Goal: Task Accomplishment & Management: Manage account settings

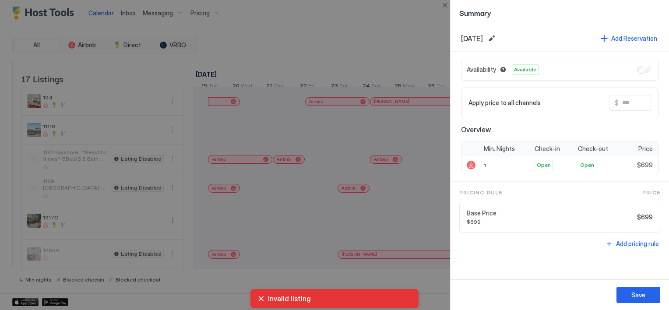
scroll to position [0, 487]
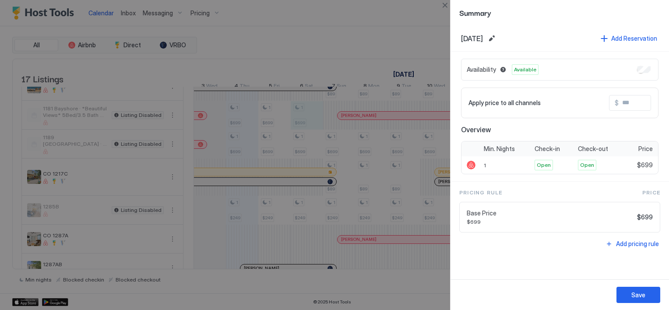
click at [357, 39] on div at bounding box center [334, 155] width 669 height 310
click at [446, 7] on button "Close" at bounding box center [445, 5] width 11 height 11
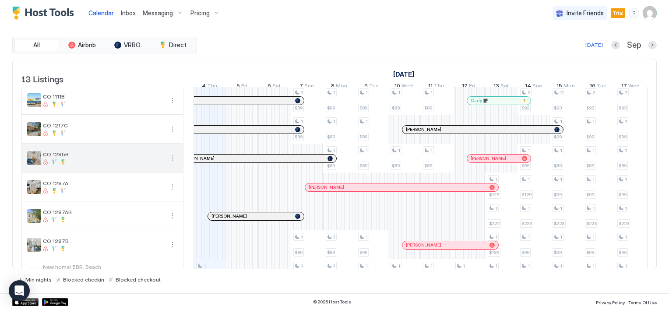
scroll to position [170, 0]
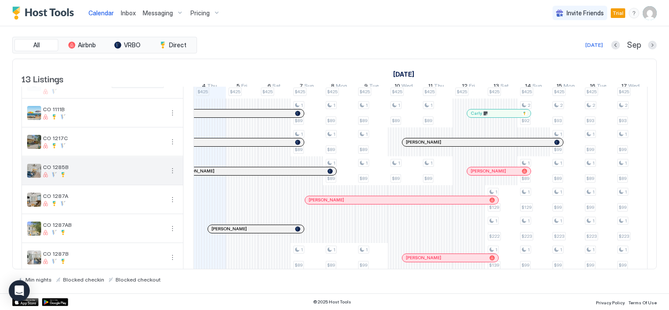
click at [170, 173] on button "More options" at bounding box center [172, 171] width 11 height 11
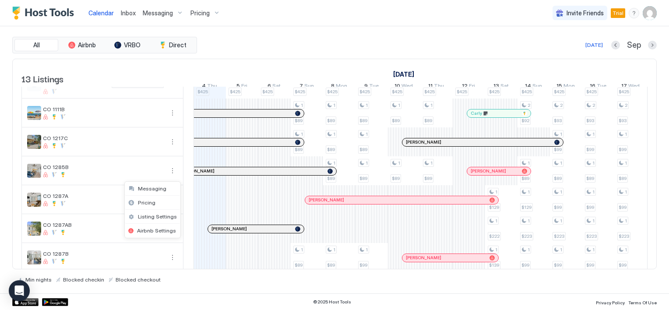
click at [200, 12] on div at bounding box center [334, 155] width 669 height 310
click at [199, 13] on span "Pricing" at bounding box center [200, 13] width 19 height 8
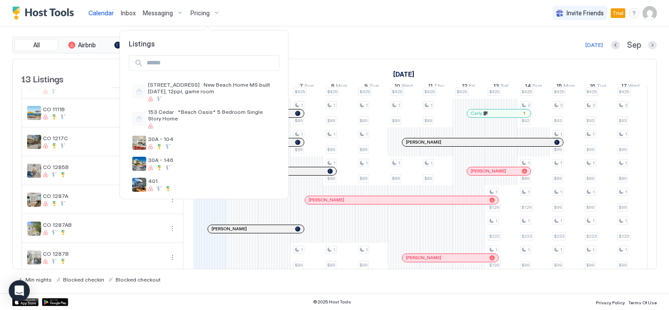
click at [199, 13] on div at bounding box center [334, 155] width 669 height 310
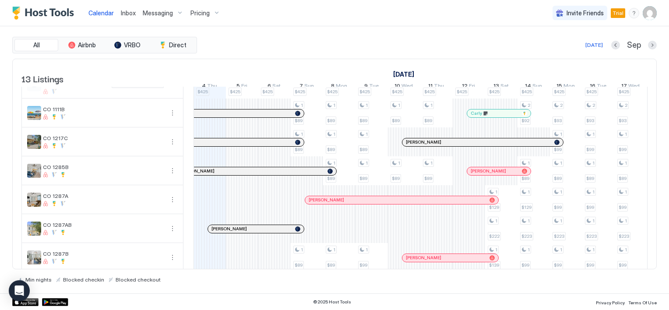
click at [199, 11] on span "Pricing" at bounding box center [200, 13] width 19 height 8
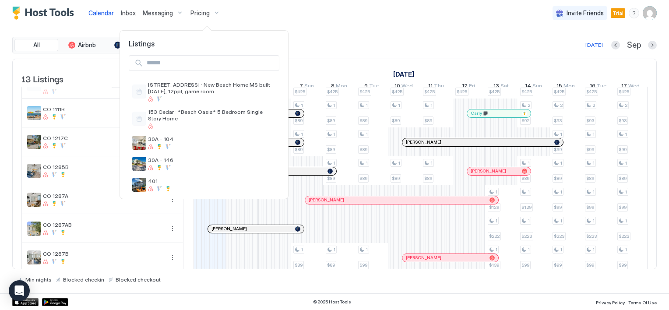
click at [199, 11] on div at bounding box center [334, 155] width 669 height 310
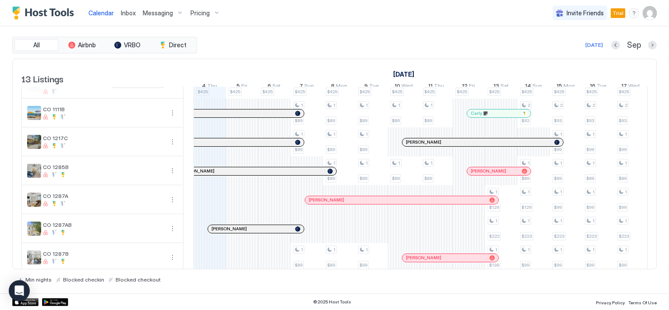
click at [153, 12] on span "Messaging" at bounding box center [158, 13] width 30 height 8
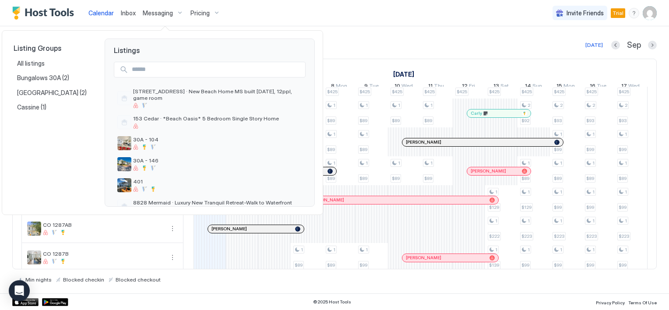
click at [193, 11] on div at bounding box center [334, 155] width 669 height 310
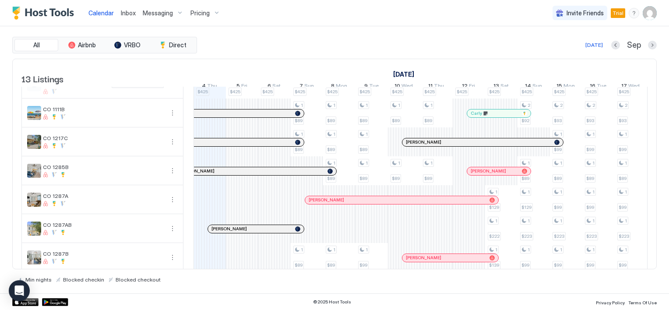
click at [205, 11] on span "Pricing" at bounding box center [200, 13] width 19 height 8
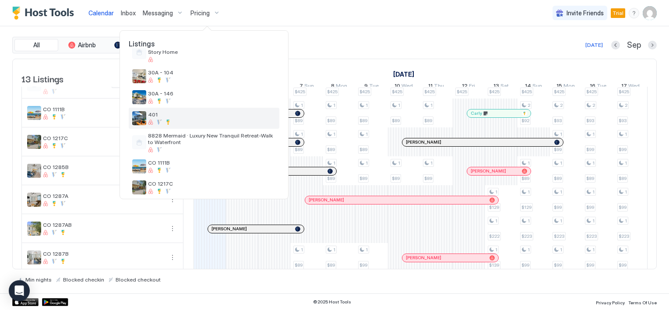
scroll to position [88, 0]
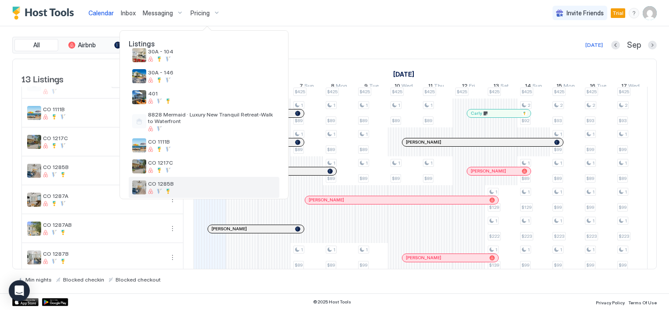
click at [172, 185] on span "CO 1285B" at bounding box center [212, 184] width 128 height 7
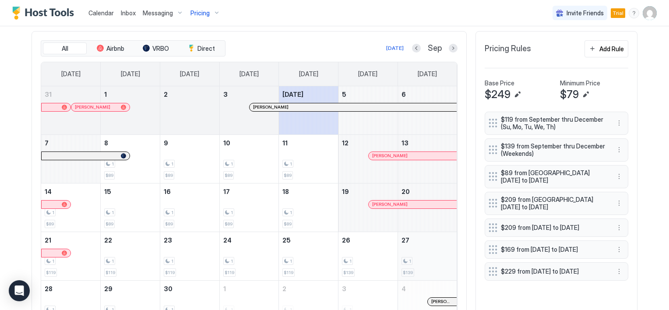
scroll to position [219, 0]
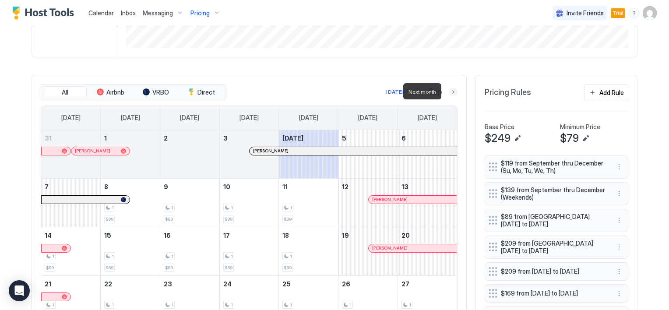
click at [451, 90] on button "Next month" at bounding box center [453, 92] width 9 height 9
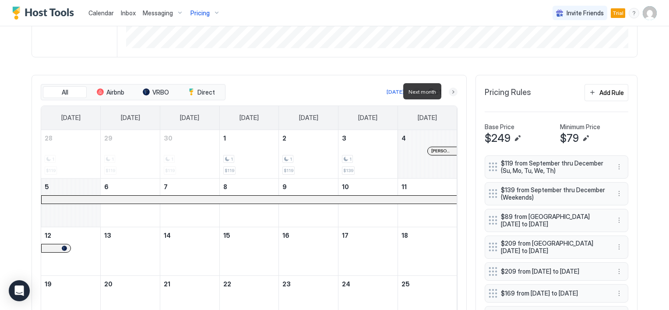
click at [451, 90] on button "Next month" at bounding box center [453, 92] width 9 height 9
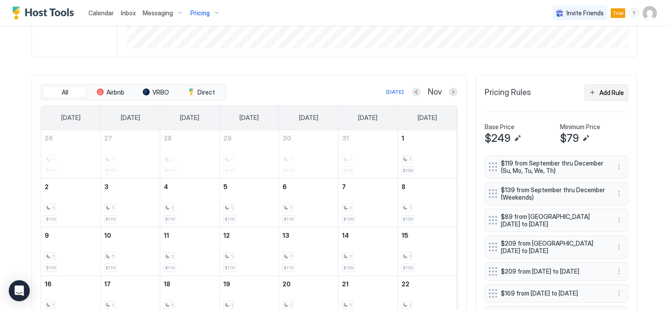
click at [594, 91] on button "Add Rule" at bounding box center [607, 92] width 44 height 17
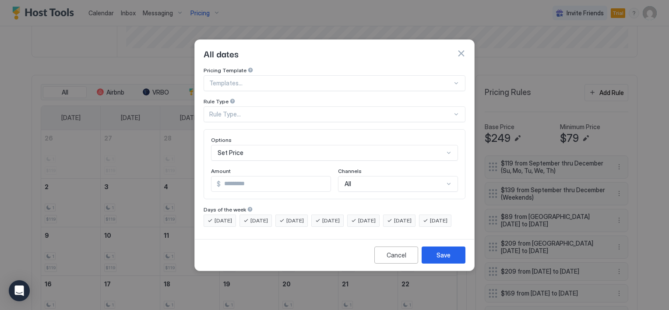
click at [227, 110] on div "Rule Type..." at bounding box center [330, 114] width 243 height 8
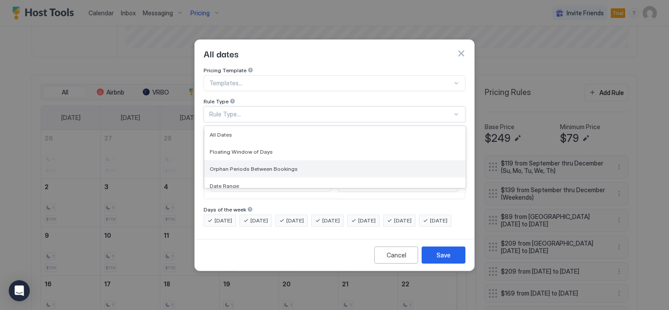
scroll to position [44, 0]
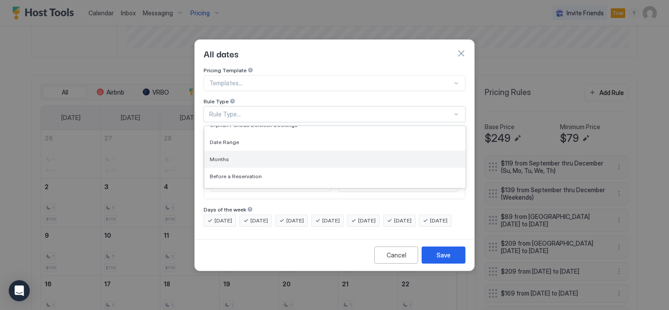
click at [232, 156] on div "Months" at bounding box center [335, 159] width 251 height 7
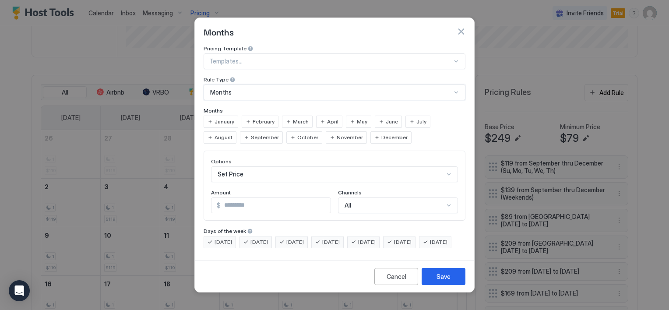
click at [229, 118] on span "January" at bounding box center [225, 122] width 20 height 8
click at [255, 118] on span "February" at bounding box center [264, 122] width 22 height 8
click at [237, 198] on input "*" at bounding box center [276, 205] width 110 height 15
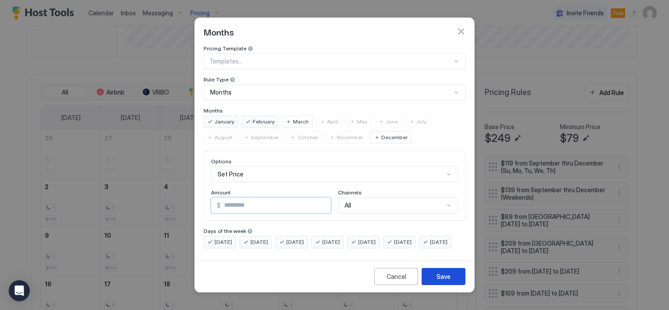
type input "**"
click at [442, 281] on div "Save" at bounding box center [444, 276] width 14 height 9
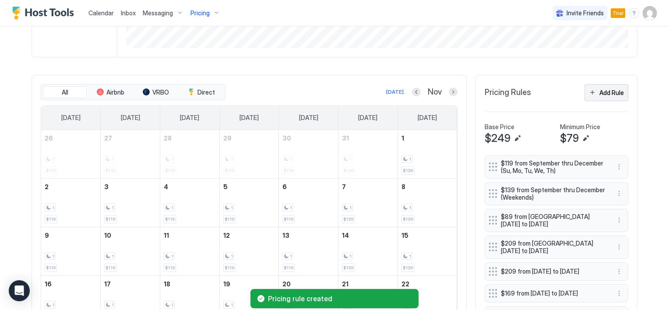
click at [590, 94] on button "Add Rule" at bounding box center [607, 92] width 44 height 17
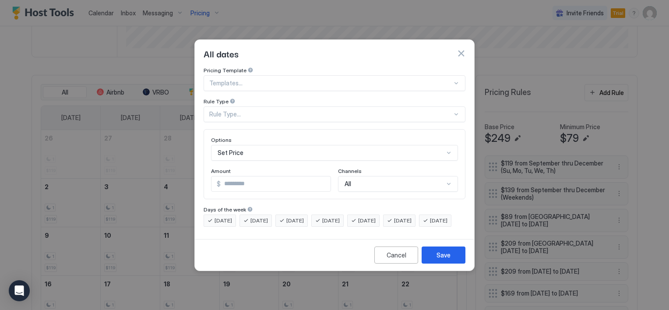
click at [238, 110] on div "Rule Type..." at bounding box center [330, 114] width 243 height 8
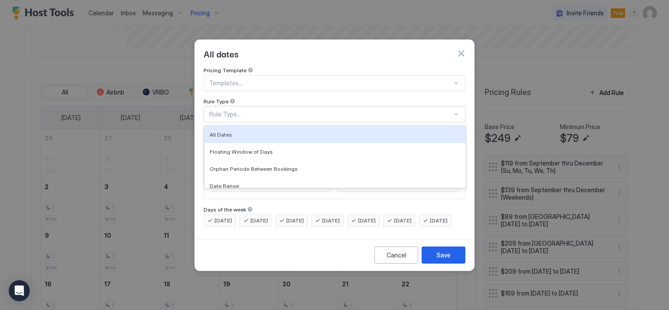
click at [240, 110] on div "Rule Type..." at bounding box center [330, 114] width 243 height 8
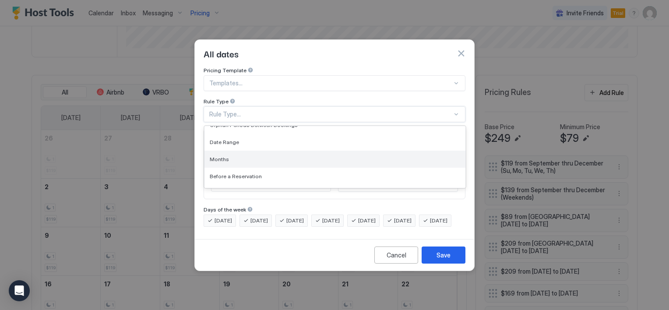
click at [233, 156] on div "Months" at bounding box center [335, 159] width 251 height 7
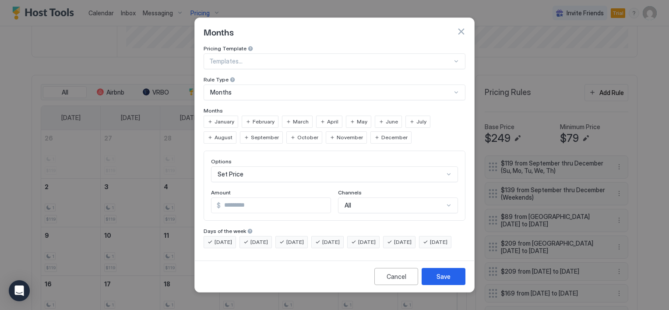
click at [224, 118] on span "January" at bounding box center [225, 122] width 20 height 8
click at [253, 118] on span "February" at bounding box center [264, 122] width 22 height 8
click at [241, 202] on input "*" at bounding box center [276, 205] width 110 height 15
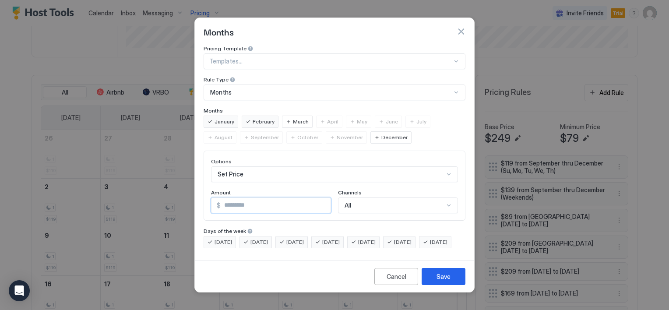
type input "***"
click at [335, 238] on span "[DATE]" at bounding box center [331, 242] width 18 height 8
click at [290, 238] on span "[DATE]" at bounding box center [296, 242] width 18 height 8
click at [254, 238] on span "[DATE]" at bounding box center [260, 242] width 18 height 8
click at [216, 238] on span "[DATE]" at bounding box center [224, 242] width 18 height 8
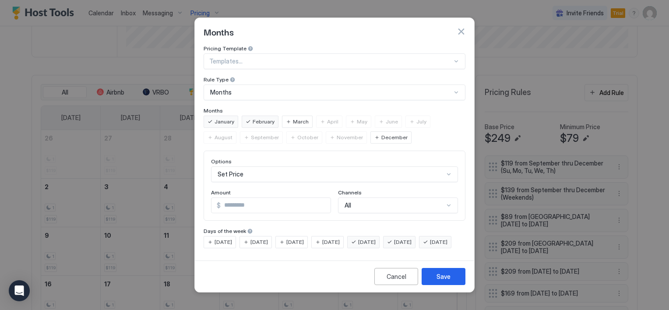
click at [430, 246] on span "[DATE]" at bounding box center [439, 242] width 18 height 8
click at [447, 281] on div "Save" at bounding box center [444, 276] width 14 height 9
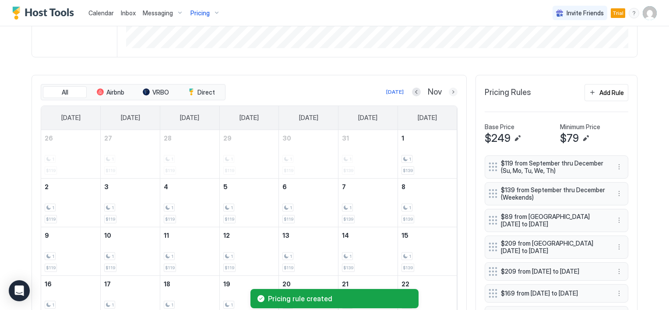
click at [449, 90] on button "Next month" at bounding box center [453, 92] width 9 height 9
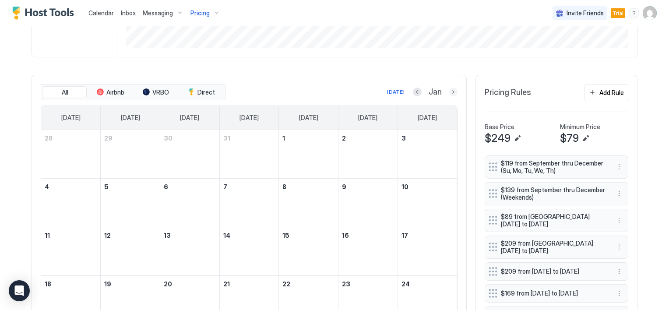
click at [449, 90] on button "Next month" at bounding box center [453, 92] width 9 height 9
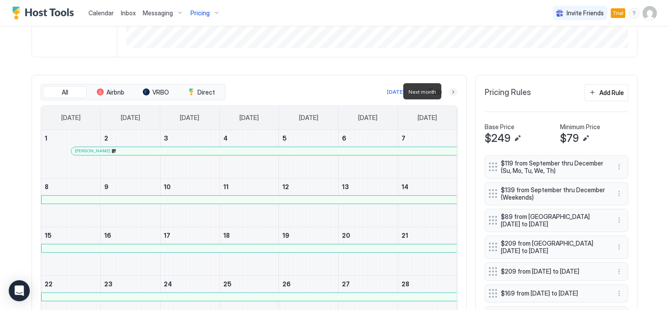
click at [449, 89] on button "Next month" at bounding box center [453, 92] width 9 height 9
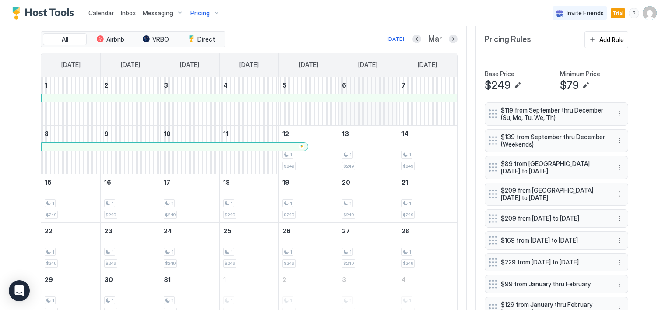
scroll to position [263, 0]
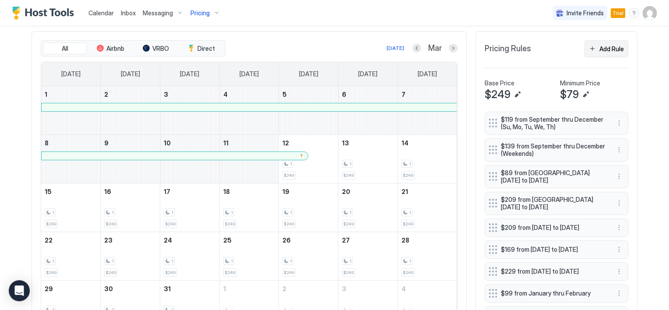
click at [602, 46] on div "Add Rule" at bounding box center [612, 48] width 25 height 9
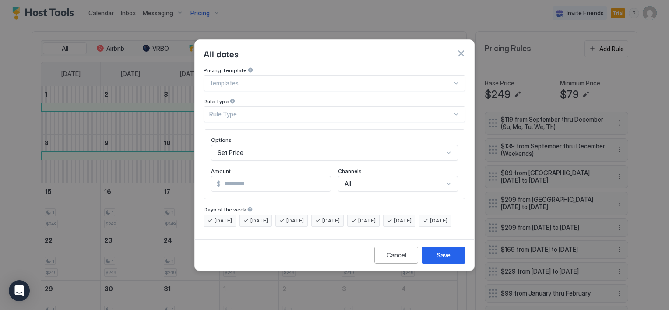
click at [242, 110] on div "Rule Type..." at bounding box center [330, 114] width 243 height 8
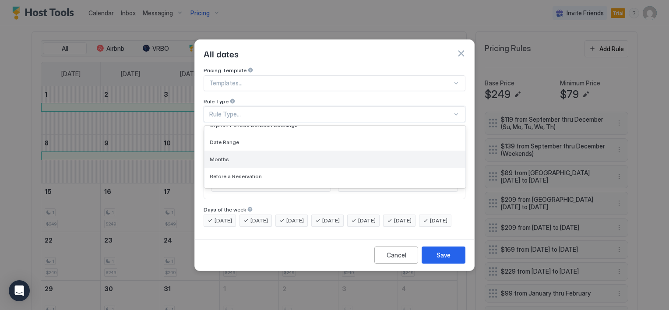
click at [223, 156] on span "Months" at bounding box center [219, 159] width 19 height 7
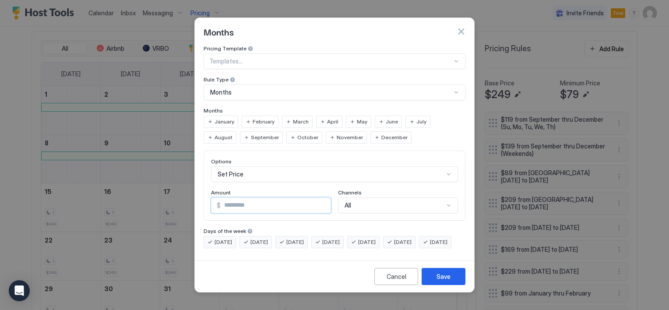
click at [237, 198] on input "*" at bounding box center [276, 205] width 110 height 15
type input "***"
click at [293, 118] on span "March" at bounding box center [301, 122] width 16 height 8
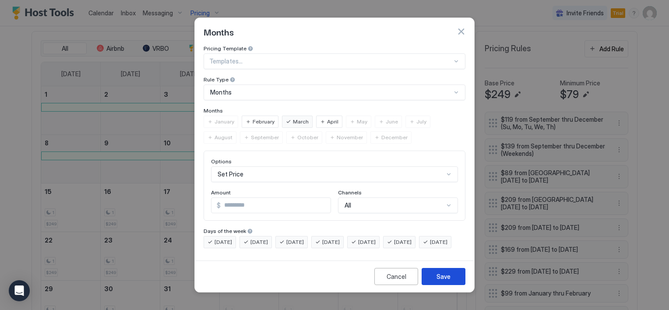
click at [448, 281] on div "Save" at bounding box center [444, 276] width 14 height 9
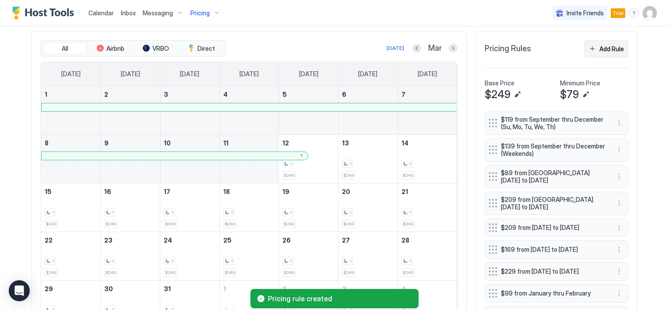
click at [592, 47] on button "Add Rule" at bounding box center [607, 48] width 44 height 17
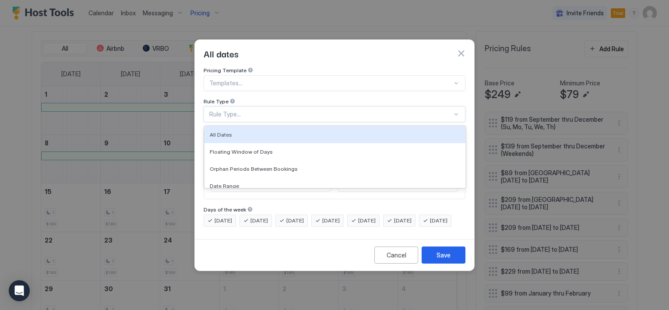
click at [245, 110] on div "Rule Type..." at bounding box center [330, 114] width 243 height 8
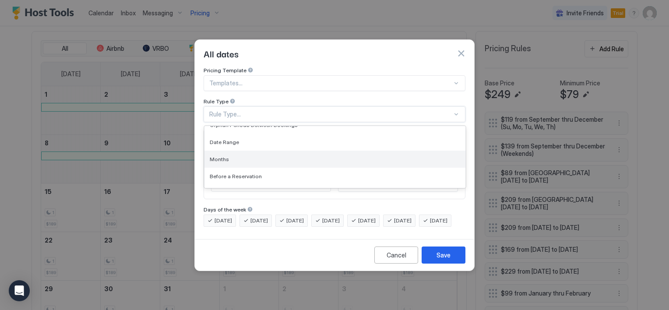
click at [220, 156] on span "Months" at bounding box center [219, 159] width 19 height 7
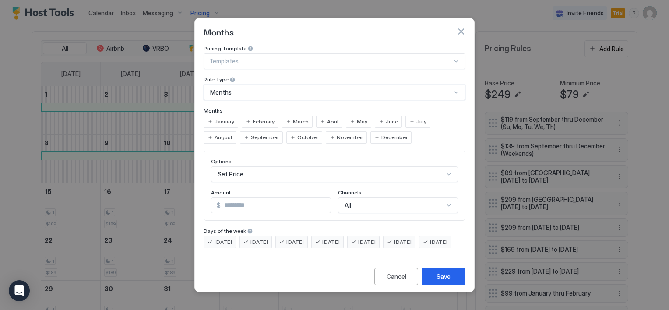
click at [289, 116] on div "March" at bounding box center [297, 122] width 31 height 12
click at [238, 200] on input "*" at bounding box center [276, 205] width 110 height 15
type input "***"
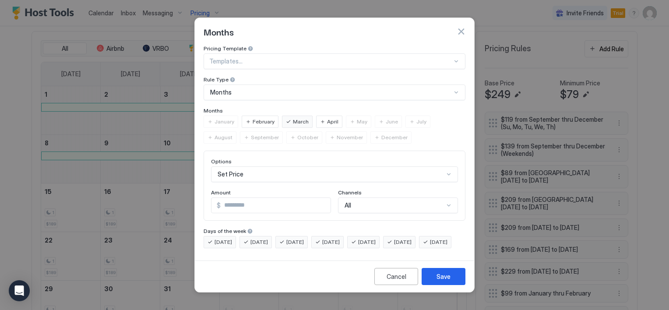
click at [376, 238] on span "[DATE]" at bounding box center [367, 242] width 18 height 8
click at [412, 238] on span "[DATE]" at bounding box center [403, 242] width 18 height 8
click at [444, 281] on div "Save" at bounding box center [444, 276] width 14 height 9
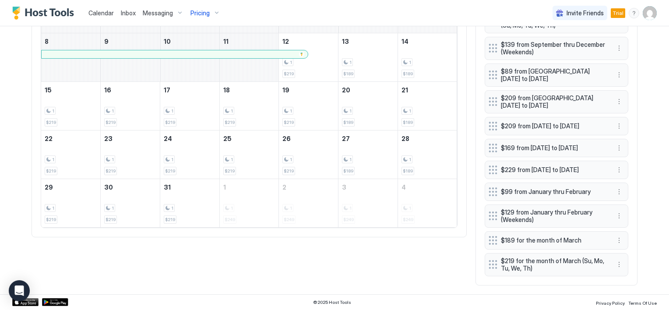
scroll to position [376, 0]
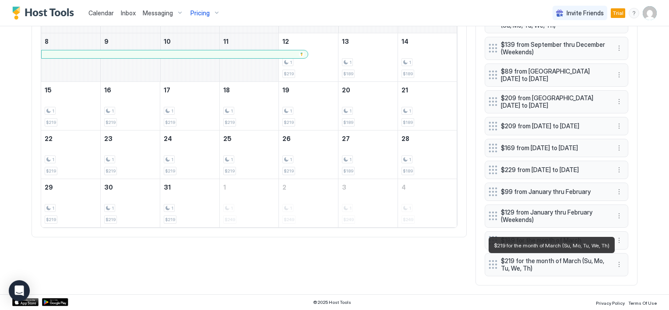
click at [557, 262] on span "$219 for the month of March (Su, Mo, Tu, We, Th)" at bounding box center [553, 264] width 104 height 15
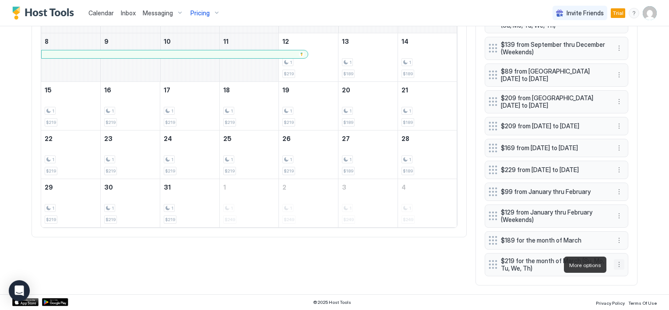
click at [618, 265] on button "More options" at bounding box center [619, 264] width 11 height 11
click at [624, 223] on div "Edit" at bounding box center [624, 224] width 19 height 7
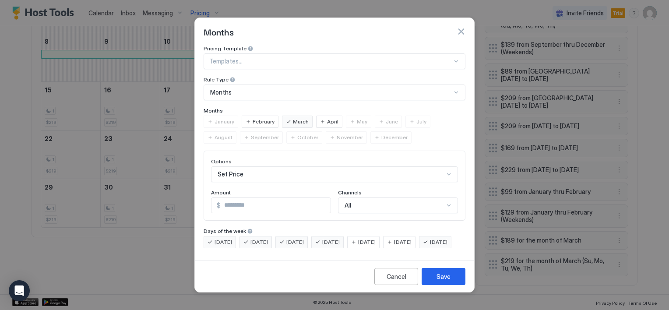
click at [368, 236] on div "[DATE]" at bounding box center [363, 242] width 32 height 12
click at [405, 236] on div "[DATE]" at bounding box center [399, 242] width 32 height 12
click at [330, 236] on div "[DATE]" at bounding box center [328, 242] width 32 height 12
click at [304, 238] on span "[DATE]" at bounding box center [296, 242] width 18 height 8
click at [261, 238] on span "[DATE]" at bounding box center [260, 242] width 18 height 8
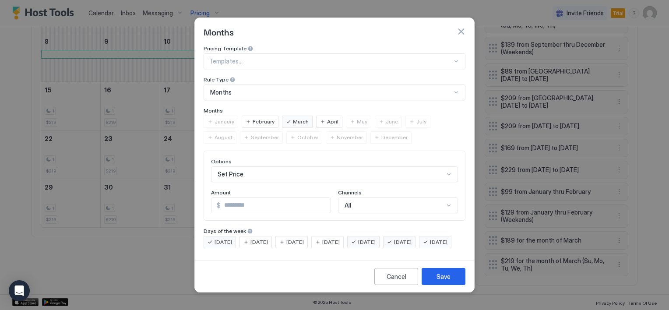
click at [227, 238] on span "[DATE]" at bounding box center [224, 242] width 18 height 8
click at [430, 246] on span "[DATE]" at bounding box center [439, 242] width 18 height 8
click at [436, 285] on button "Save" at bounding box center [444, 276] width 44 height 17
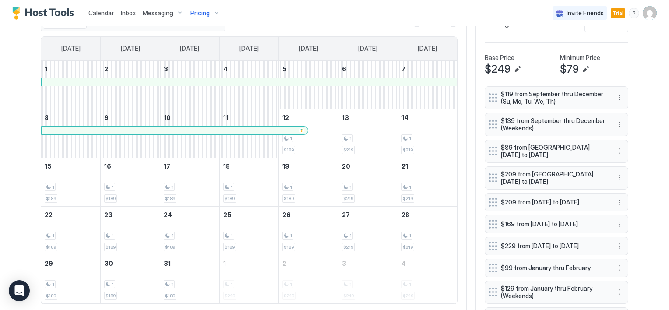
scroll to position [244, 0]
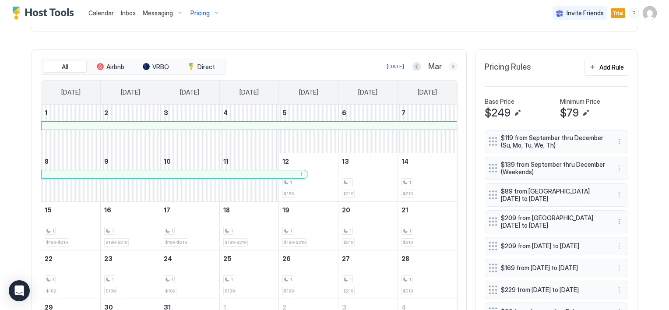
click at [450, 67] on button "Next month" at bounding box center [453, 66] width 9 height 9
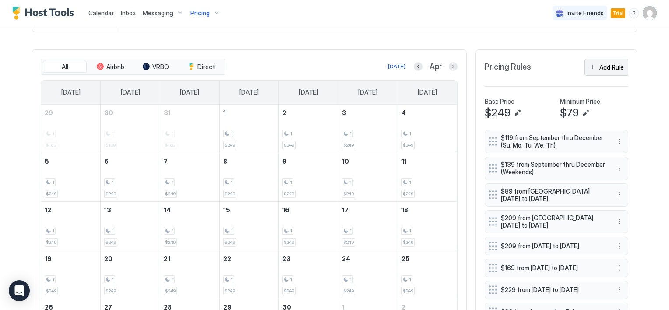
click at [593, 69] on button "Add Rule" at bounding box center [607, 67] width 44 height 17
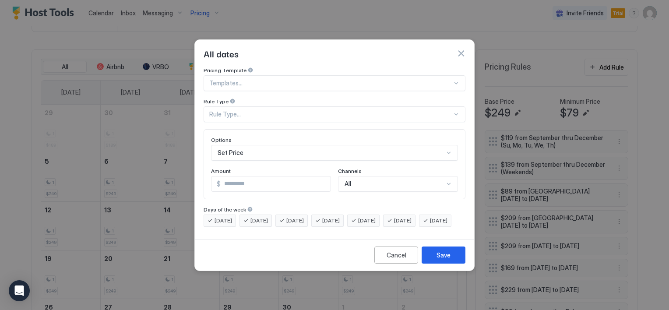
click at [238, 145] on div "Set Price" at bounding box center [334, 153] width 247 height 16
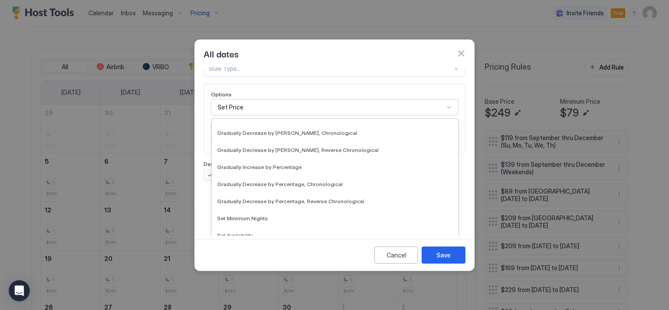
scroll to position [159, 0]
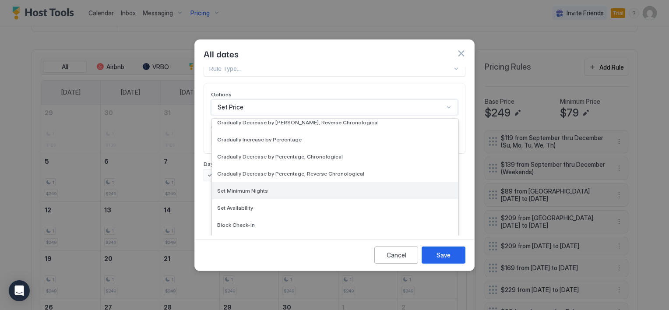
click at [250, 188] on span "Set Minimum Nights" at bounding box center [242, 191] width 51 height 7
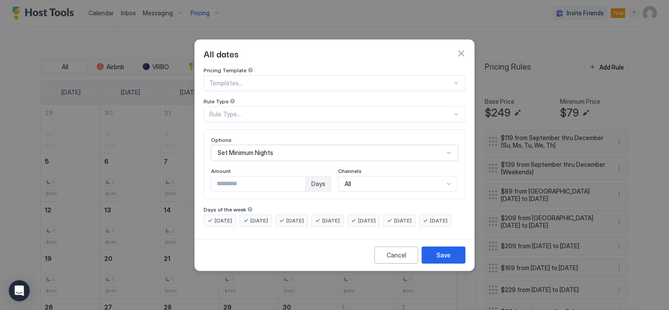
click at [231, 177] on input "*" at bounding box center [259, 184] width 94 height 15
click at [376, 217] on span "[DATE]" at bounding box center [367, 221] width 18 height 8
click at [405, 215] on div "[DATE]" at bounding box center [399, 221] width 32 height 12
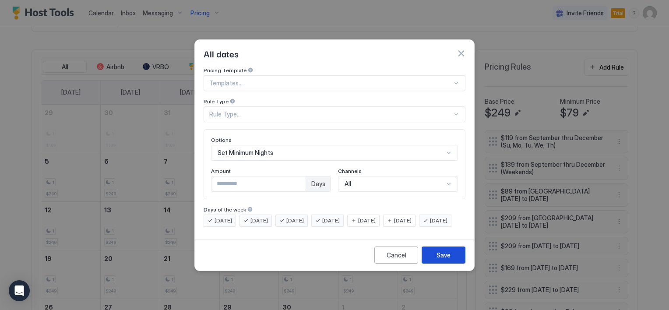
click at [439, 260] on div "Save" at bounding box center [444, 255] width 14 height 9
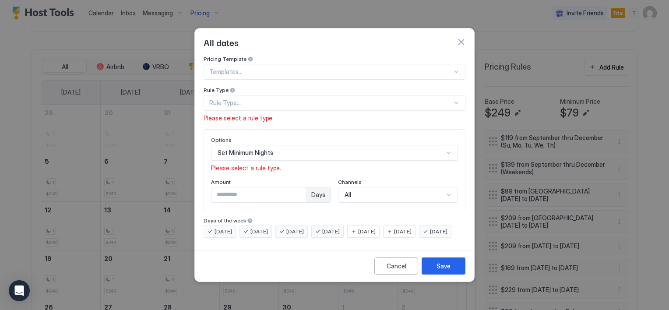
click at [237, 99] on div "Rule Type..." at bounding box center [330, 103] width 243 height 8
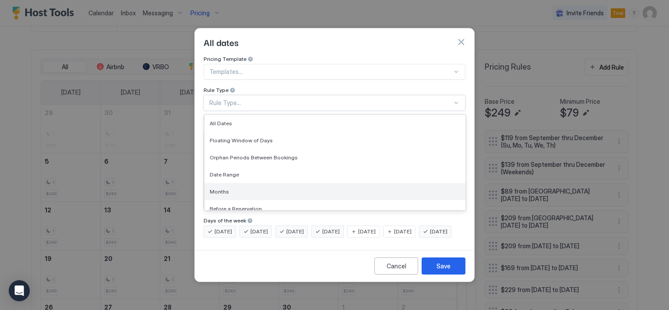
click at [222, 188] on span "Months" at bounding box center [219, 191] width 19 height 7
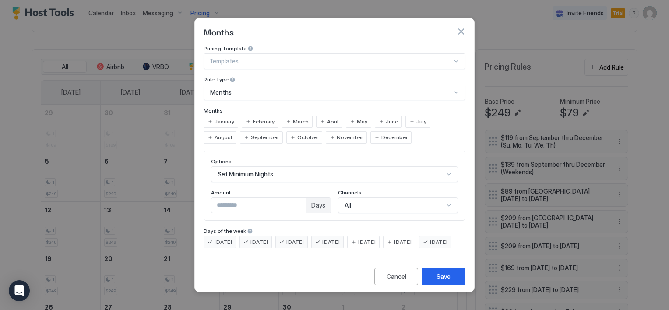
click at [290, 116] on div "March" at bounding box center [297, 122] width 31 height 12
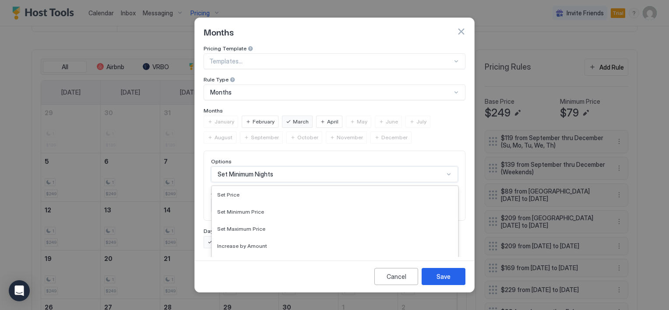
scroll to position [46, 0]
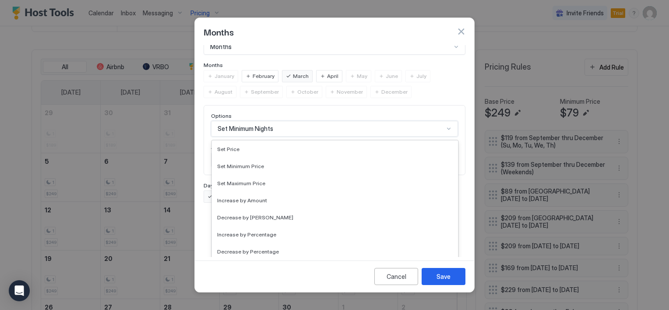
click at [244, 137] on div "17 results available. Use Up and Down to choose options, press Enter to select …" at bounding box center [334, 129] width 247 height 16
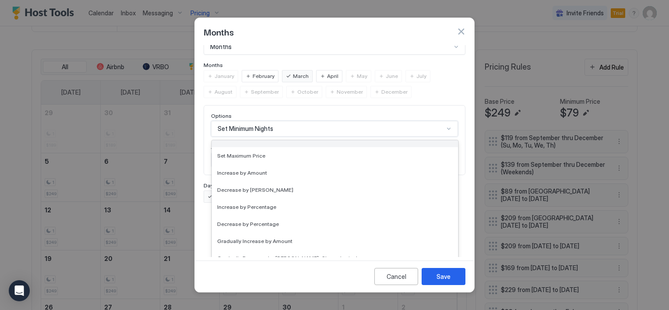
scroll to position [0, 0]
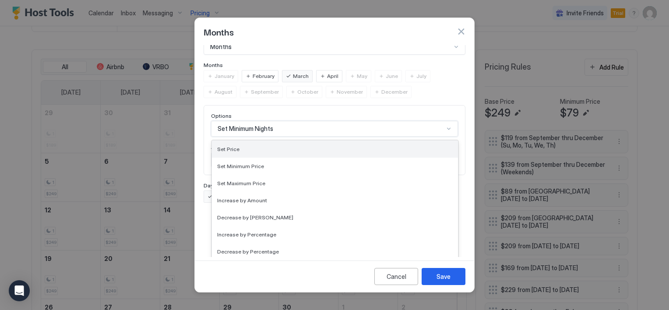
click at [240, 146] on div "Set Price" at bounding box center [335, 149] width 236 height 7
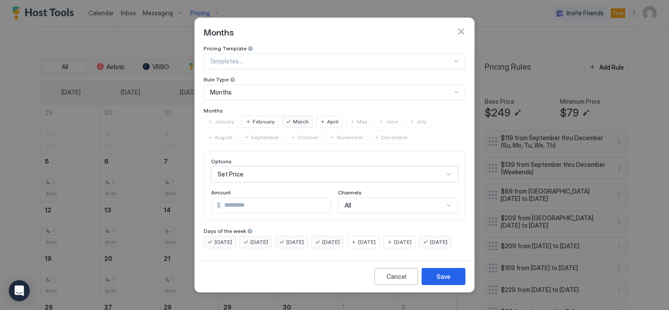
click at [224, 198] on input "***" at bounding box center [276, 205] width 110 height 15
type input "***"
click at [339, 238] on span "[DATE]" at bounding box center [331, 242] width 18 height 8
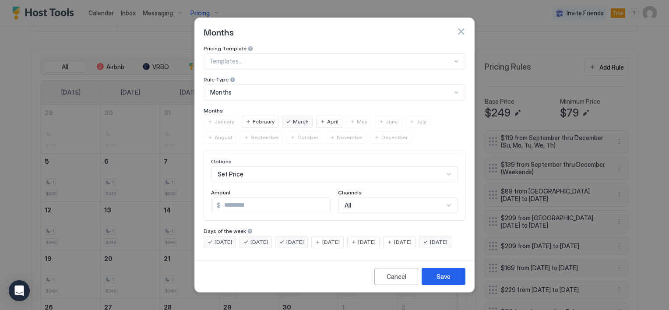
click at [296, 238] on span "[DATE]" at bounding box center [296, 242] width 18 height 8
click at [263, 238] on span "[DATE]" at bounding box center [260, 242] width 18 height 8
click at [227, 238] on span "[DATE]" at bounding box center [224, 242] width 18 height 8
click at [430, 246] on span "[DATE]" at bounding box center [439, 242] width 18 height 8
click at [371, 236] on div "[DATE]" at bounding box center [363, 242] width 32 height 12
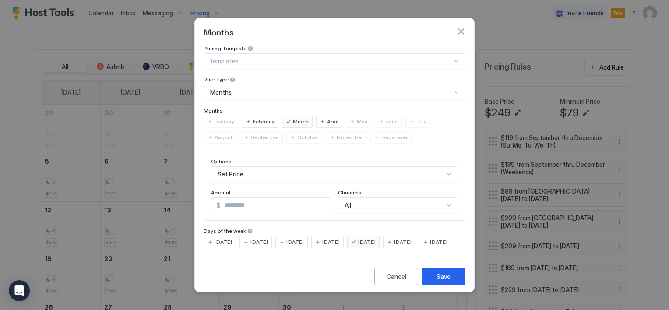
click at [402, 236] on div "[DATE]" at bounding box center [399, 242] width 32 height 12
click at [438, 280] on div "Save" at bounding box center [444, 276] width 14 height 9
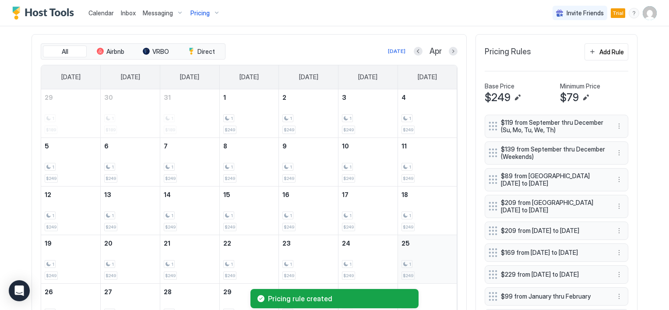
scroll to position [244, 0]
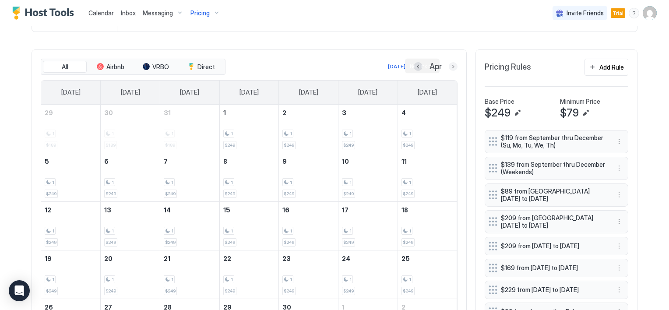
click at [449, 67] on button "Next month" at bounding box center [453, 66] width 9 height 9
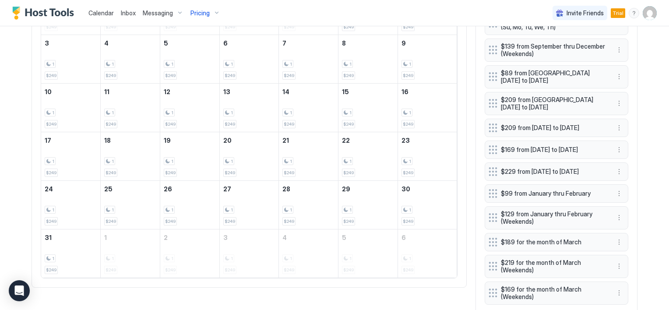
scroll to position [402, 0]
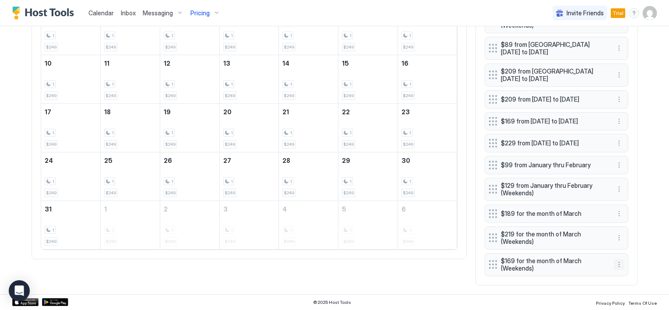
click at [617, 265] on button "More options" at bounding box center [619, 264] width 11 height 11
click at [626, 227] on span "Edit" at bounding box center [630, 224] width 10 height 7
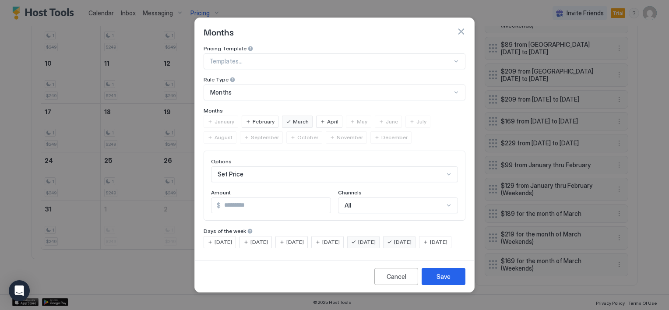
click at [327, 118] on span "April" at bounding box center [332, 122] width 11 height 8
click at [321, 116] on div "April" at bounding box center [329, 122] width 26 height 12
click at [408, 285] on button "Cancel" at bounding box center [397, 276] width 44 height 17
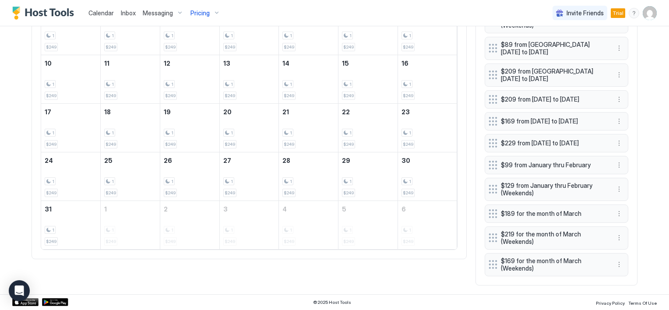
click at [538, 259] on span "$169 for the month of March (Weekends)" at bounding box center [553, 264] width 104 height 15
click at [617, 266] on button "More options" at bounding box center [619, 264] width 11 height 11
click at [624, 223] on div "Edit" at bounding box center [624, 224] width 19 height 7
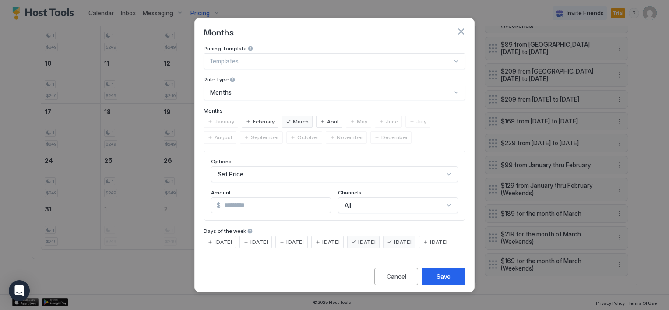
click at [294, 118] on span "March" at bounding box center [301, 122] width 16 height 8
click at [322, 116] on div "April" at bounding box center [329, 122] width 26 height 12
click at [349, 116] on div "May" at bounding box center [358, 122] width 25 height 12
click at [445, 281] on div "Save" at bounding box center [444, 276] width 14 height 9
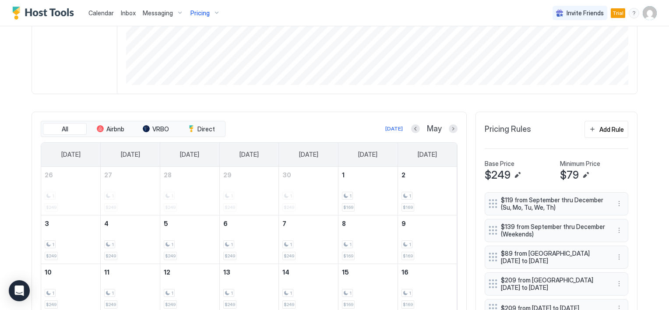
scroll to position [179, 0]
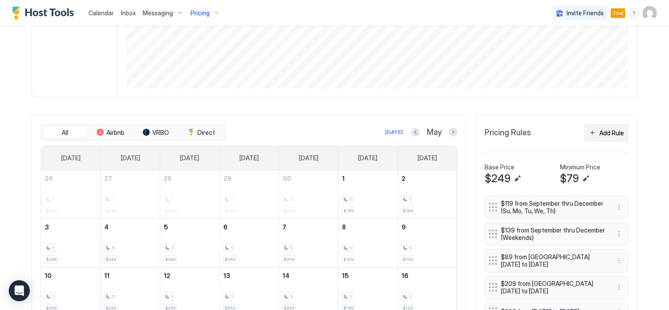
click at [600, 133] on div "Add Rule" at bounding box center [612, 132] width 25 height 9
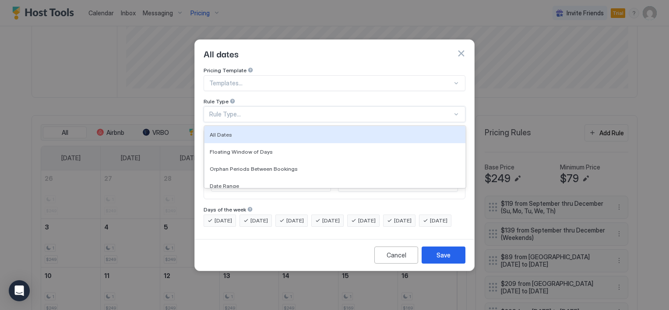
click at [262, 110] on div "Rule Type..." at bounding box center [330, 114] width 243 height 8
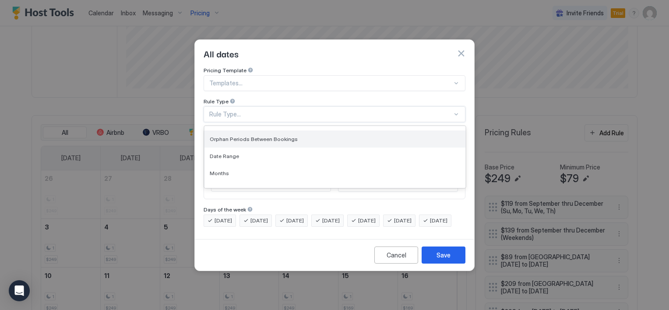
scroll to position [44, 0]
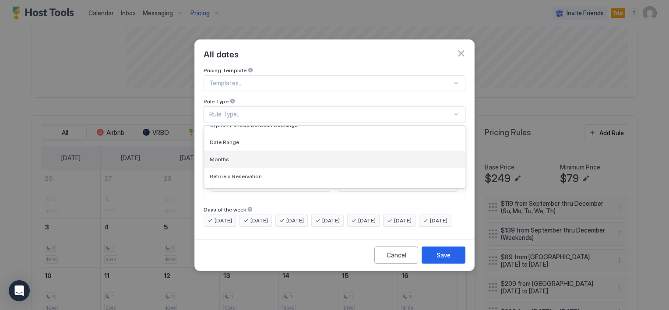
click at [228, 156] on div "Months" at bounding box center [335, 159] width 251 height 7
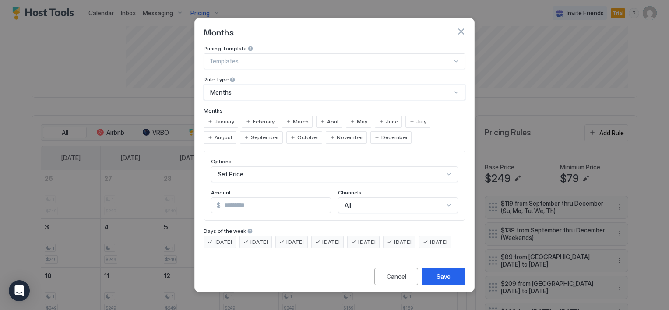
click at [241, 167] on div "Set Price" at bounding box center [334, 174] width 247 height 16
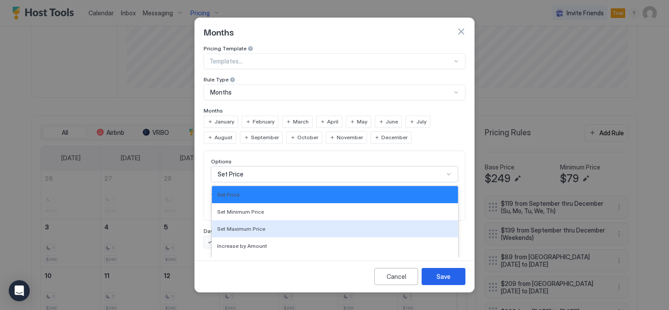
scroll to position [46, 0]
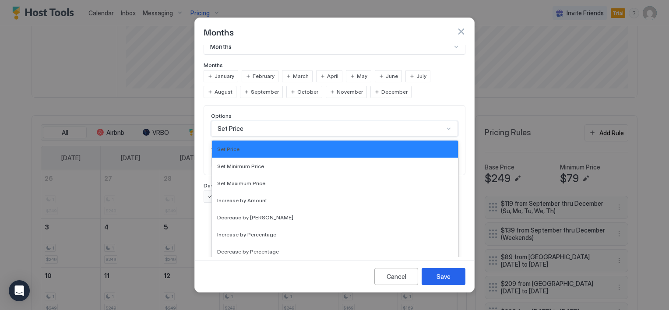
click at [332, 69] on div "Pricing Template Templates... Rule Type Months Months January February March Ap…" at bounding box center [335, 49] width 262 height 99
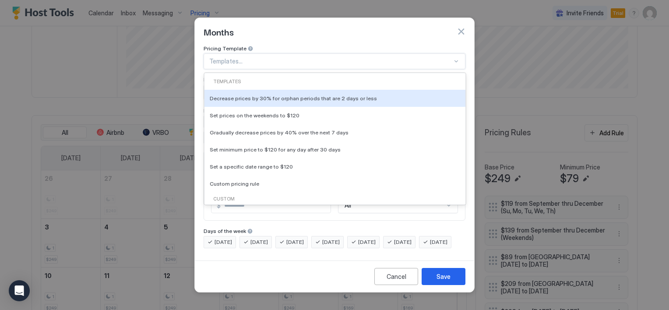
click at [261, 57] on div at bounding box center [330, 61] width 243 height 8
click at [457, 27] on button "button" at bounding box center [461, 31] width 9 height 9
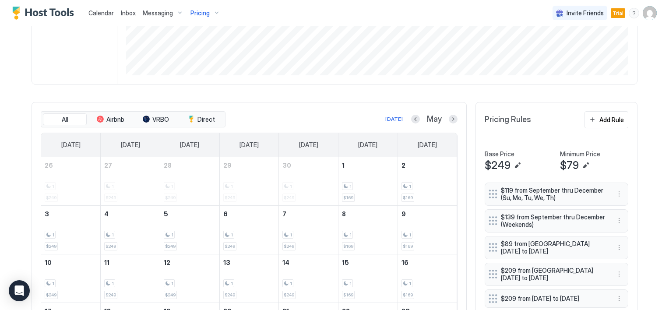
scroll to position [179, 0]
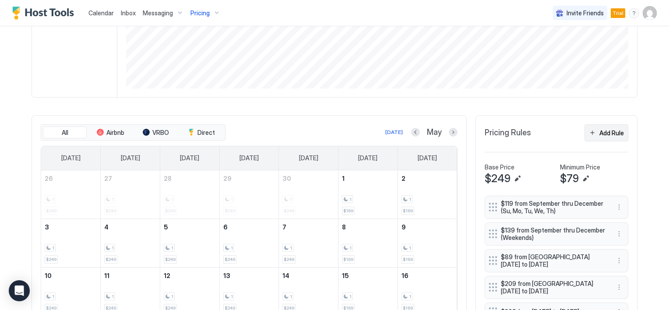
click at [589, 132] on button "Add Rule" at bounding box center [607, 132] width 44 height 17
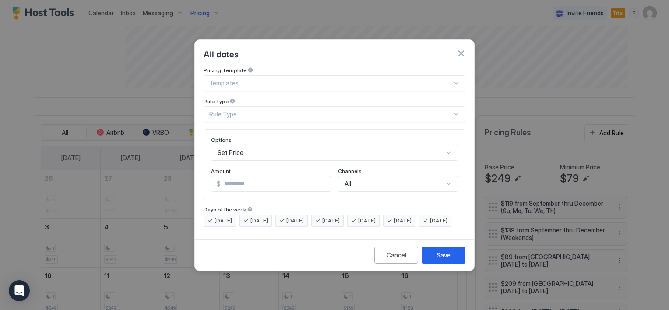
click at [250, 79] on div at bounding box center [330, 83] width 243 height 8
click at [262, 79] on div at bounding box center [330, 83] width 243 height 8
click at [251, 110] on div "Rule Type..." at bounding box center [330, 114] width 243 height 8
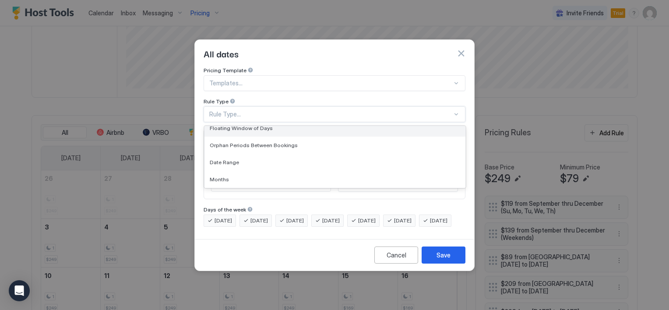
scroll to position [44, 0]
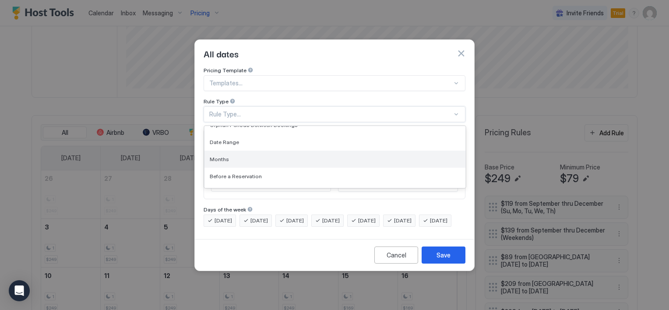
click at [238, 156] on div "Months" at bounding box center [335, 159] width 251 height 7
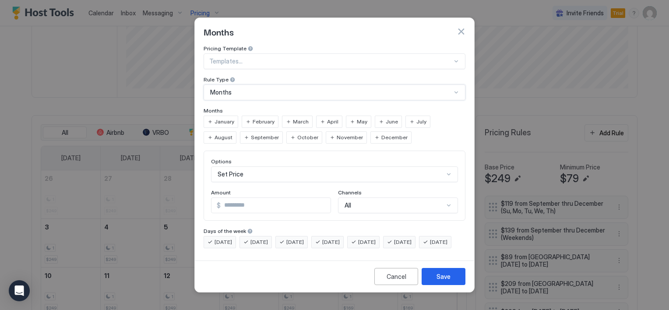
click at [327, 118] on span "April" at bounding box center [332, 122] width 11 height 8
click at [349, 116] on div "May" at bounding box center [358, 122] width 25 height 12
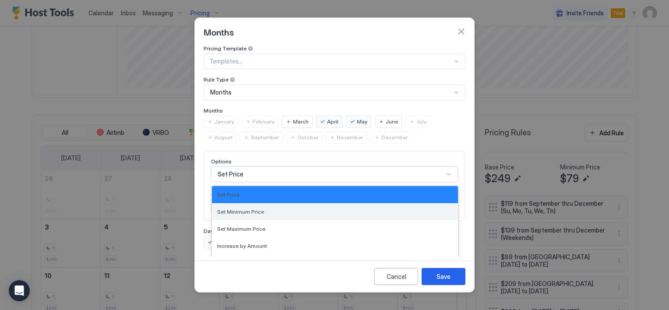
click at [223, 166] on div "17 results available. Use Up and Down to choose options, press Enter to select …" at bounding box center [334, 174] width 247 height 16
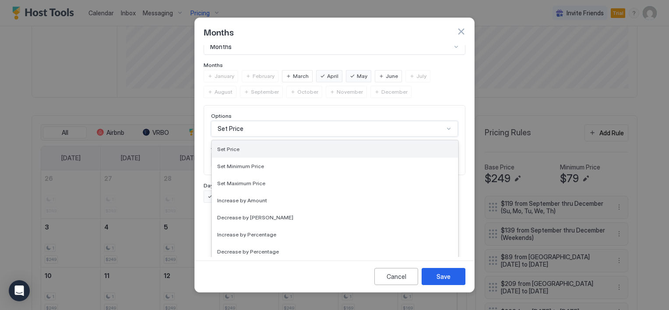
click at [229, 146] on span "Set Price" at bounding box center [228, 149] width 22 height 7
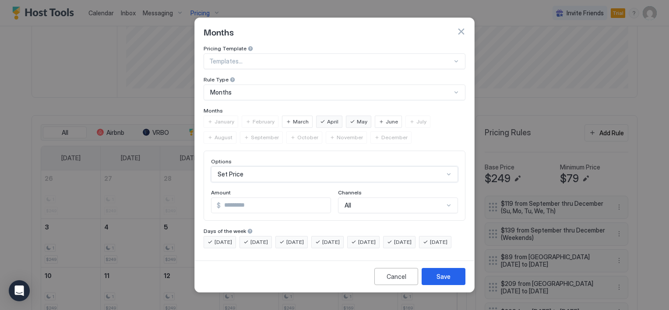
click at [242, 166] on div "option Set Price, selected. Set Price" at bounding box center [334, 174] width 247 height 16
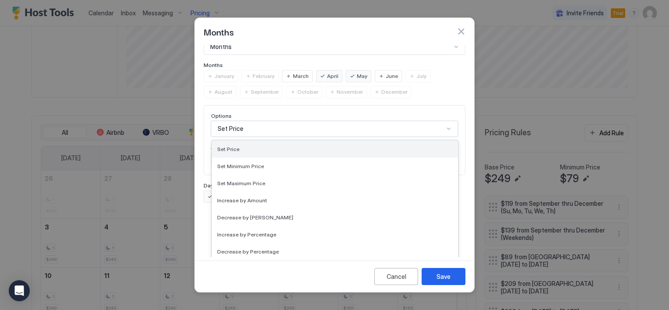
click at [243, 146] on div "Set Price" at bounding box center [335, 149] width 236 height 7
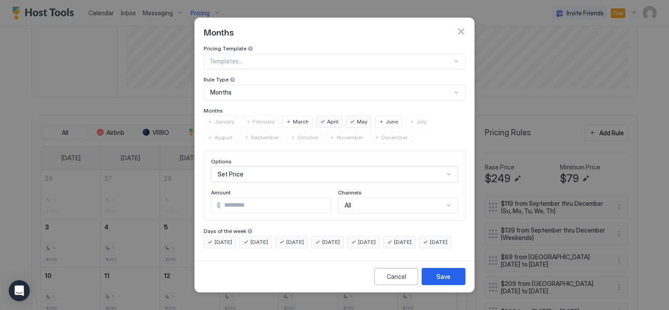
scroll to position [0, 0]
click at [243, 198] on input "*" at bounding box center [276, 205] width 110 height 15
type input "**"
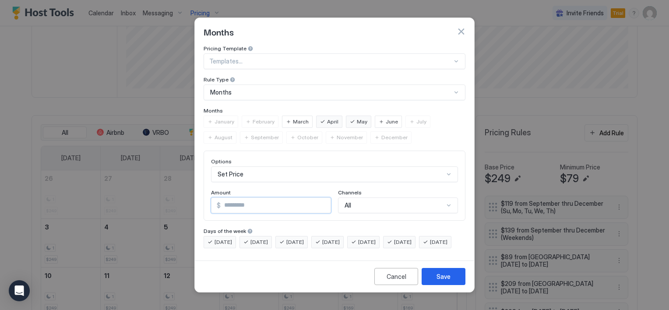
click at [368, 236] on div "[DATE]" at bounding box center [363, 242] width 32 height 12
click at [407, 238] on span "[DATE]" at bounding box center [403, 242] width 18 height 8
click at [432, 279] on button "Save" at bounding box center [444, 276] width 44 height 17
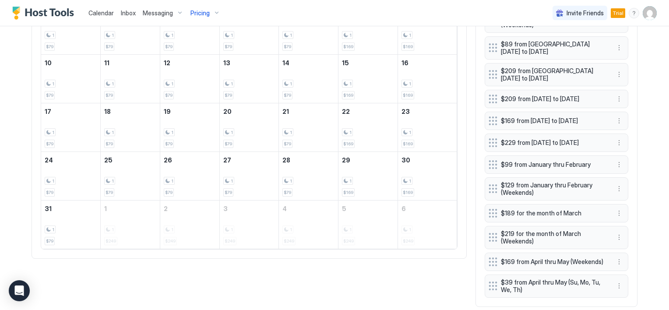
scroll to position [424, 0]
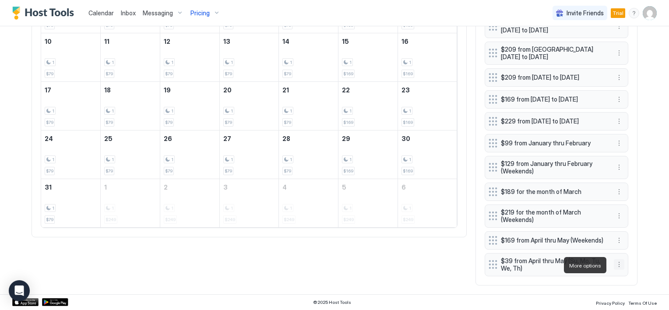
click at [615, 267] on button "More options" at bounding box center [619, 264] width 11 height 11
click at [622, 224] on div "Edit" at bounding box center [624, 224] width 19 height 7
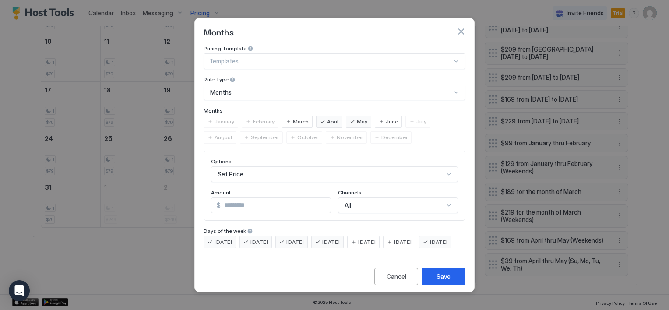
click at [223, 198] on input "**" at bounding box center [276, 205] width 110 height 15
type input "***"
click at [433, 285] on button "Save" at bounding box center [444, 276] width 44 height 17
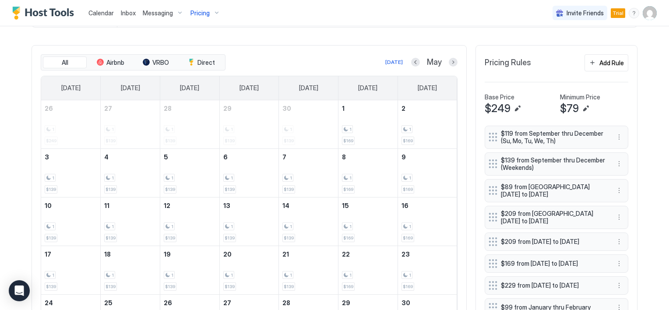
scroll to position [249, 0]
click at [449, 60] on button "Next month" at bounding box center [453, 62] width 9 height 9
click at [452, 61] on button "Next month" at bounding box center [453, 62] width 9 height 9
click at [587, 59] on button "Add Rule" at bounding box center [607, 62] width 44 height 17
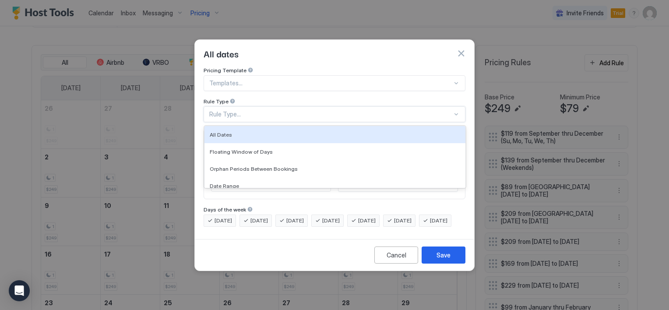
click at [248, 110] on div "Rule Type..." at bounding box center [330, 114] width 243 height 8
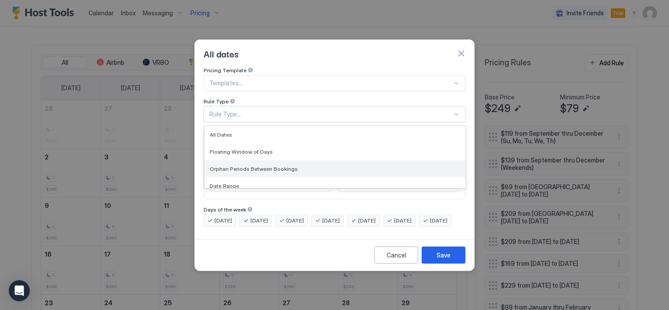
scroll to position [44, 0]
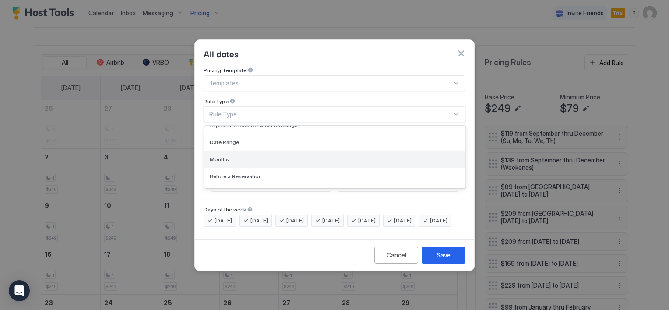
click at [234, 156] on div "Months" at bounding box center [335, 159] width 251 height 7
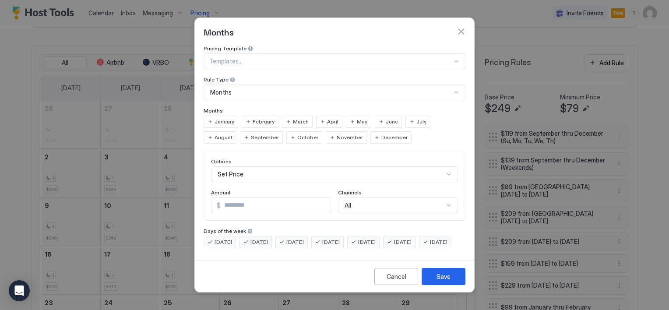
click at [237, 131] on div "August" at bounding box center [220, 137] width 33 height 12
click at [235, 198] on input "*" at bounding box center [276, 205] width 110 height 15
type input "***"
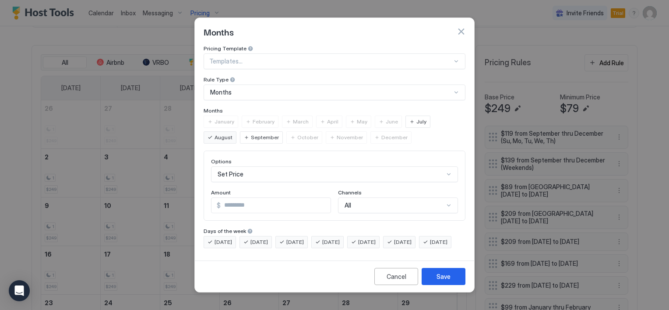
click at [372, 236] on div "[DATE]" at bounding box center [363, 242] width 32 height 12
click at [412, 238] on span "[DATE]" at bounding box center [403, 242] width 18 height 8
click at [447, 281] on div "Save" at bounding box center [444, 276] width 14 height 9
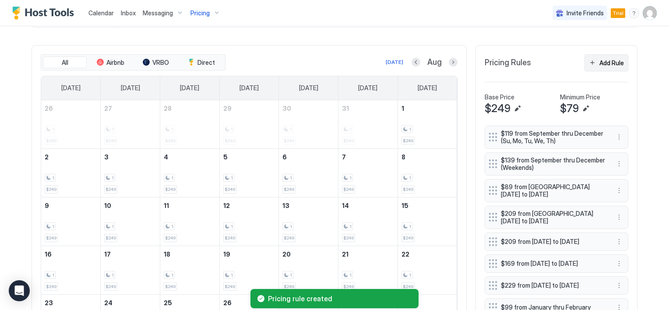
click at [593, 61] on button "Add Rule" at bounding box center [607, 62] width 44 height 17
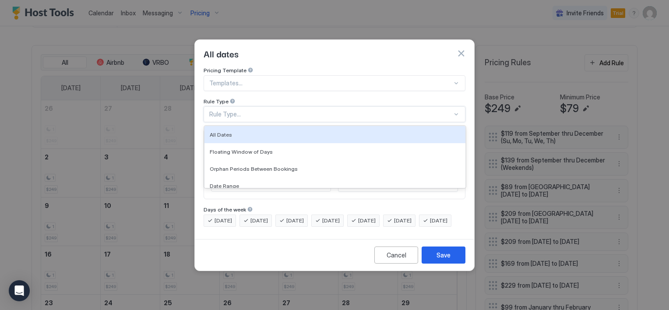
click at [235, 110] on div "Rule Type..." at bounding box center [330, 114] width 243 height 8
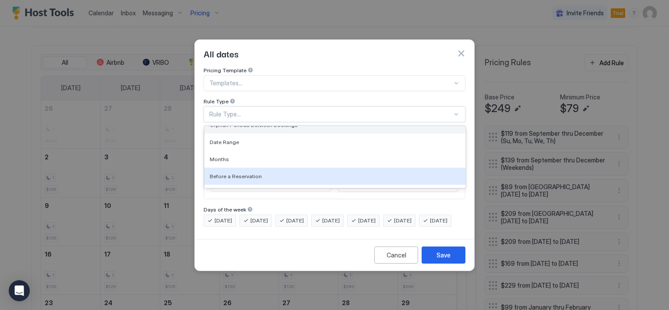
scroll to position [57, 0]
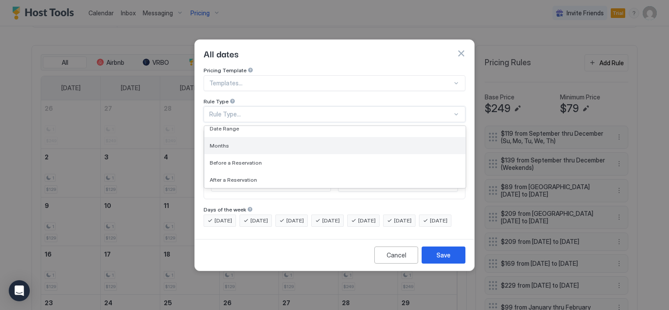
click at [234, 142] on div "Months" at bounding box center [335, 145] width 251 height 7
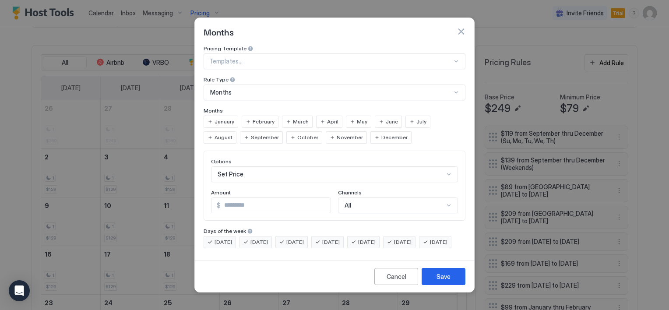
click at [233, 134] on span "August" at bounding box center [224, 138] width 18 height 8
click at [230, 198] on input "*" at bounding box center [276, 205] width 110 height 15
type input "***"
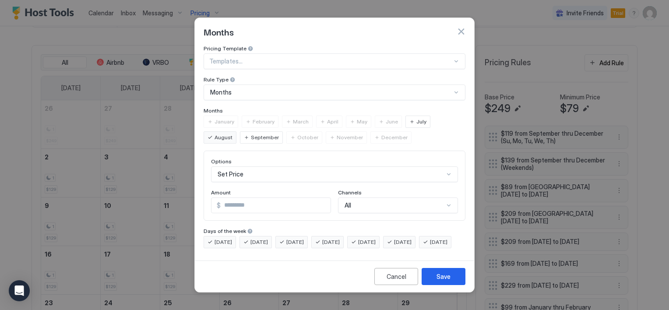
click at [371, 236] on div "[DATE]" at bounding box center [363, 242] width 32 height 12
click at [333, 236] on div "[DATE]" at bounding box center [328, 242] width 32 height 12
click at [293, 238] on span "[DATE]" at bounding box center [296, 242] width 18 height 8
click at [250, 236] on div "[DATE]" at bounding box center [256, 242] width 32 height 12
click at [213, 236] on div "[DATE]" at bounding box center [220, 242] width 32 height 12
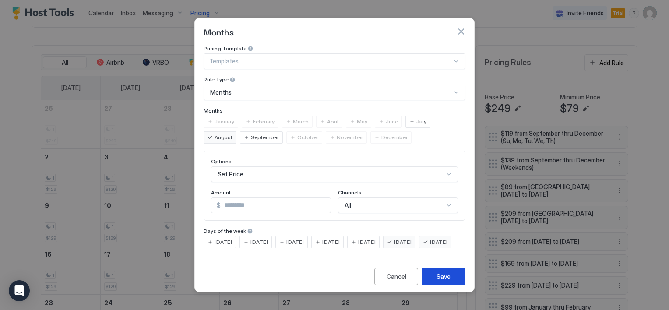
click at [441, 281] on div "Save" at bounding box center [444, 276] width 14 height 9
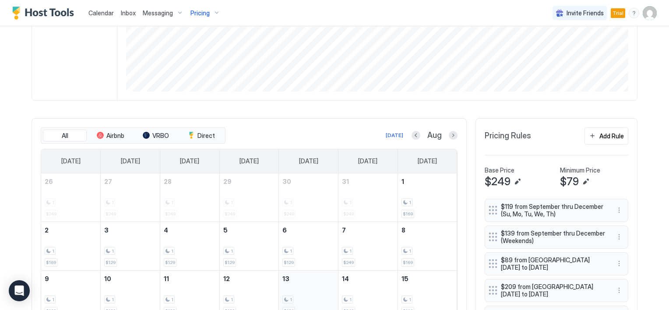
scroll to position [161, 0]
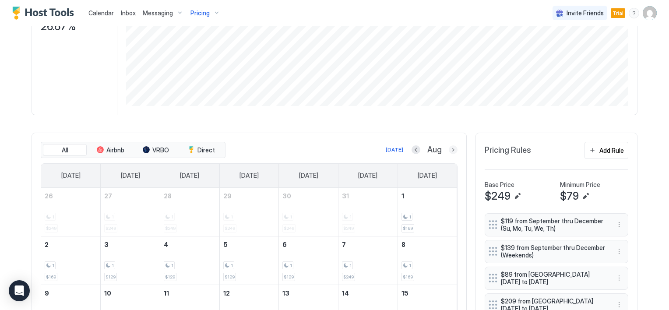
click at [449, 151] on button "Next month" at bounding box center [453, 149] width 9 height 9
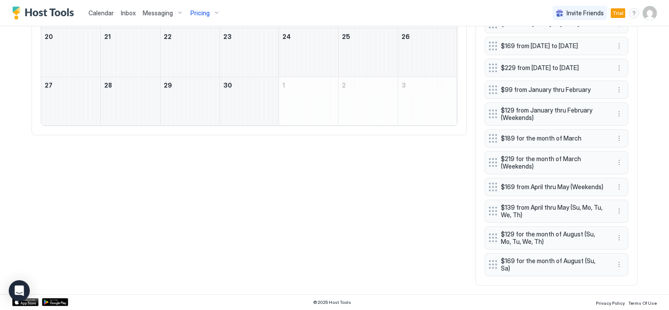
scroll to position [472, 0]
click at [545, 269] on span "$169 for the month of August (Su, Sa)" at bounding box center [553, 264] width 104 height 15
click at [616, 269] on button "More options" at bounding box center [619, 264] width 11 height 11
click at [623, 225] on div "Edit" at bounding box center [624, 226] width 19 height 7
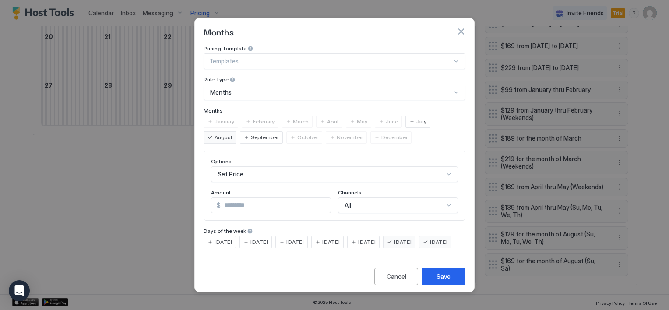
click at [376, 238] on span "[DATE]" at bounding box center [367, 242] width 18 height 8
click at [430, 246] on span "[DATE]" at bounding box center [439, 242] width 18 height 8
click at [428, 283] on button "Save" at bounding box center [444, 276] width 44 height 17
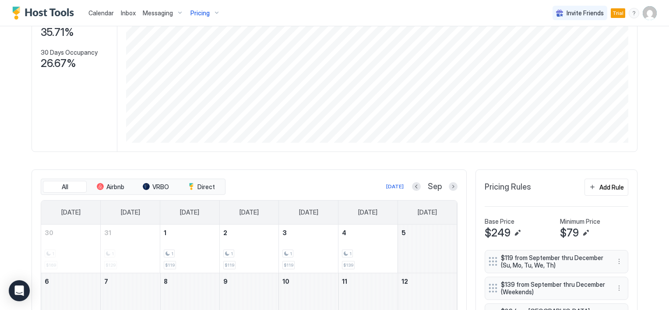
scroll to position [34, 0]
